Goal: Task Accomplishment & Management: Manage account settings

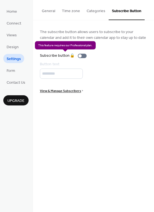
click at [71, 54] on div "Subscribe button 🔒" at bounding box center [64, 56] width 49 height 6
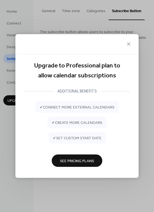
click at [70, 159] on span "See Pricing Plans" at bounding box center [77, 161] width 34 height 6
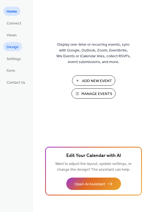
click at [13, 49] on span "Design" at bounding box center [13, 47] width 12 height 6
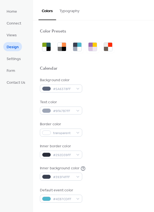
click at [74, 10] on button "Typography" at bounding box center [69, 10] width 27 height 20
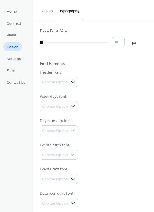
click at [44, 11] on button "Colors" at bounding box center [48, 10] width 18 height 20
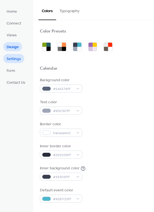
click at [15, 56] on span "Settings" at bounding box center [14, 59] width 14 height 6
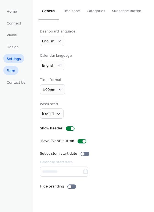
click at [10, 69] on span "Form" at bounding box center [11, 71] width 9 height 6
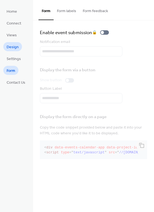
click at [11, 47] on span "Design" at bounding box center [13, 47] width 12 height 6
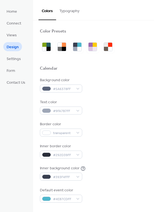
click at [9, 28] on ul "Home Connect Views Design Settings Form Contact Us" at bounding box center [15, 47] width 25 height 80
click at [12, 21] on span "Connect" at bounding box center [14, 24] width 15 height 6
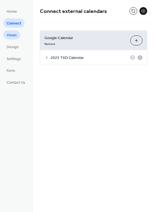
click at [12, 34] on span "Views" at bounding box center [12, 35] width 10 height 6
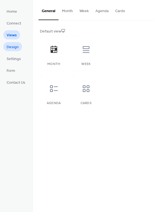
click at [10, 44] on span "Design" at bounding box center [13, 47] width 12 height 6
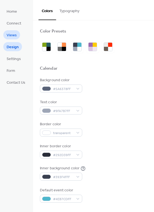
click at [10, 34] on span "Views" at bounding box center [12, 35] width 10 height 6
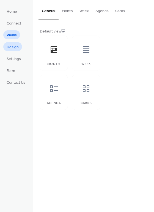
click at [19, 44] on link "Design" at bounding box center [12, 46] width 19 height 9
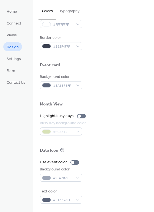
scroll to position [236, 0]
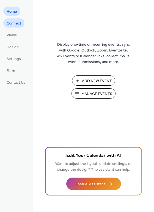
click at [15, 24] on span "Connect" at bounding box center [14, 24] width 15 height 6
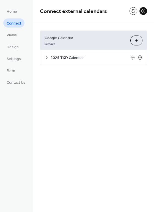
click at [13, 39] on ul "Home Connect Views Design Settings Form Contact Us" at bounding box center [15, 47] width 25 height 80
click at [12, 36] on span "Views" at bounding box center [12, 35] width 10 height 6
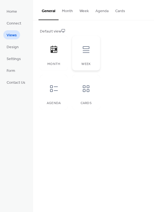
click at [84, 50] on icon at bounding box center [86, 49] width 7 height 7
click at [51, 94] on div at bounding box center [54, 88] width 17 height 17
click at [53, 50] on icon at bounding box center [54, 49] width 7 height 7
click at [11, 48] on span "Design" at bounding box center [13, 47] width 12 height 6
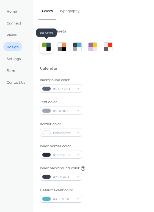
click at [47, 49] on div at bounding box center [48, 49] width 4 height 4
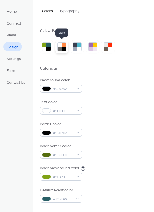
click at [64, 46] on div at bounding box center [64, 45] width 4 height 4
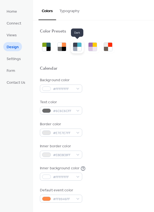
click at [79, 46] on div at bounding box center [79, 45] width 4 height 4
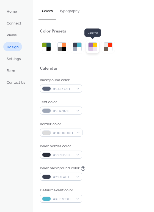
click at [93, 45] on div at bounding box center [95, 45] width 4 height 4
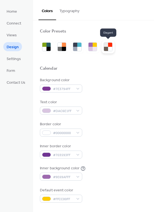
click at [105, 45] on div at bounding box center [106, 45] width 4 height 4
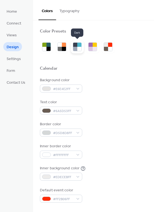
click at [78, 44] on div at bounding box center [79, 45] width 4 height 4
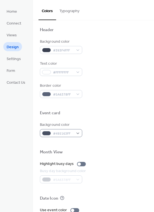
scroll to position [179, 0]
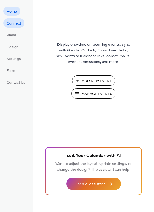
click at [17, 23] on span "Connect" at bounding box center [14, 24] width 15 height 6
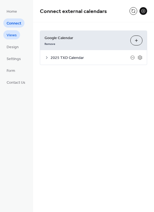
click at [13, 36] on span "Views" at bounding box center [12, 35] width 10 height 6
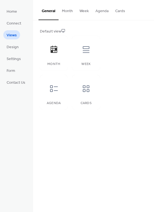
click at [119, 9] on button "Cards" at bounding box center [120, 10] width 17 height 20
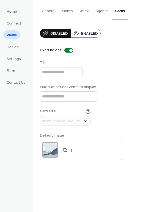
click at [99, 9] on button "Agenda" at bounding box center [102, 10] width 20 height 20
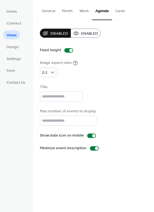
click at [85, 11] on button "Week" at bounding box center [84, 10] width 16 height 20
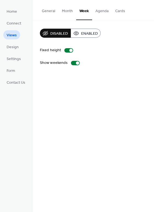
click at [69, 10] on button "Month" at bounding box center [68, 10] width 18 height 20
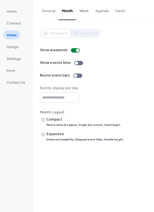
click at [45, 10] on button "General" at bounding box center [49, 10] width 20 height 20
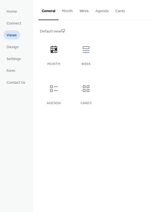
click at [65, 12] on button "Month" at bounding box center [68, 10] width 18 height 20
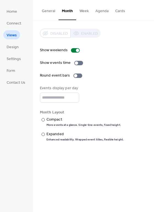
click at [85, 9] on button "Week" at bounding box center [84, 10] width 16 height 20
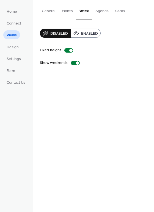
click at [100, 10] on button "Agenda" at bounding box center [102, 10] width 20 height 20
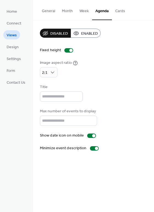
click at [117, 10] on button "Cards" at bounding box center [120, 10] width 17 height 20
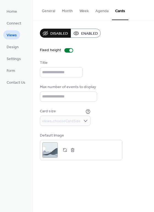
click at [45, 12] on button "General" at bounding box center [49, 10] width 20 height 20
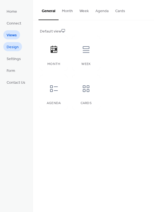
click at [14, 46] on span "Design" at bounding box center [13, 47] width 12 height 6
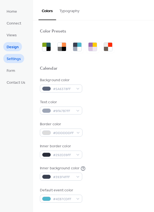
click at [13, 58] on span "Settings" at bounding box center [14, 59] width 14 height 6
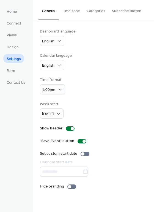
click at [119, 10] on button "Subscribe Button" at bounding box center [127, 10] width 36 height 20
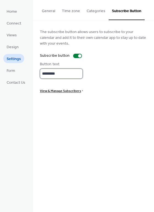
click at [64, 73] on input "*********" at bounding box center [61, 74] width 43 height 10
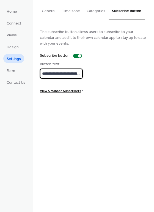
type input "**********"
click at [59, 101] on div "**********" at bounding box center [93, 60] width 121 height 81
click at [58, 93] on span "View & Manage Subscribers" at bounding box center [60, 91] width 41 height 6
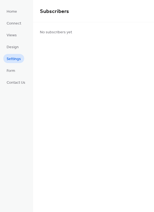
click at [13, 58] on span "Settings" at bounding box center [14, 59] width 14 height 6
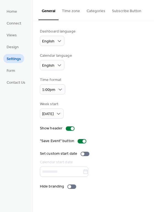
click at [128, 8] on button "Subscribe Button" at bounding box center [127, 10] width 36 height 20
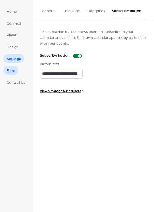
click at [14, 72] on span "Form" at bounding box center [11, 71] width 9 height 6
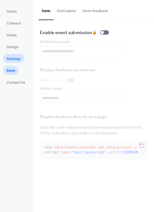
click at [15, 54] on link "Settings" at bounding box center [13, 58] width 21 height 9
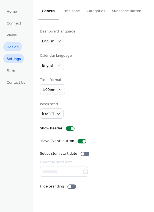
click at [12, 44] on span "Design" at bounding box center [13, 47] width 12 height 6
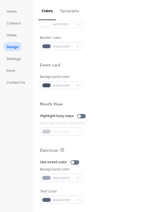
scroll to position [236, 0]
